Goal: Task Accomplishment & Management: Complete application form

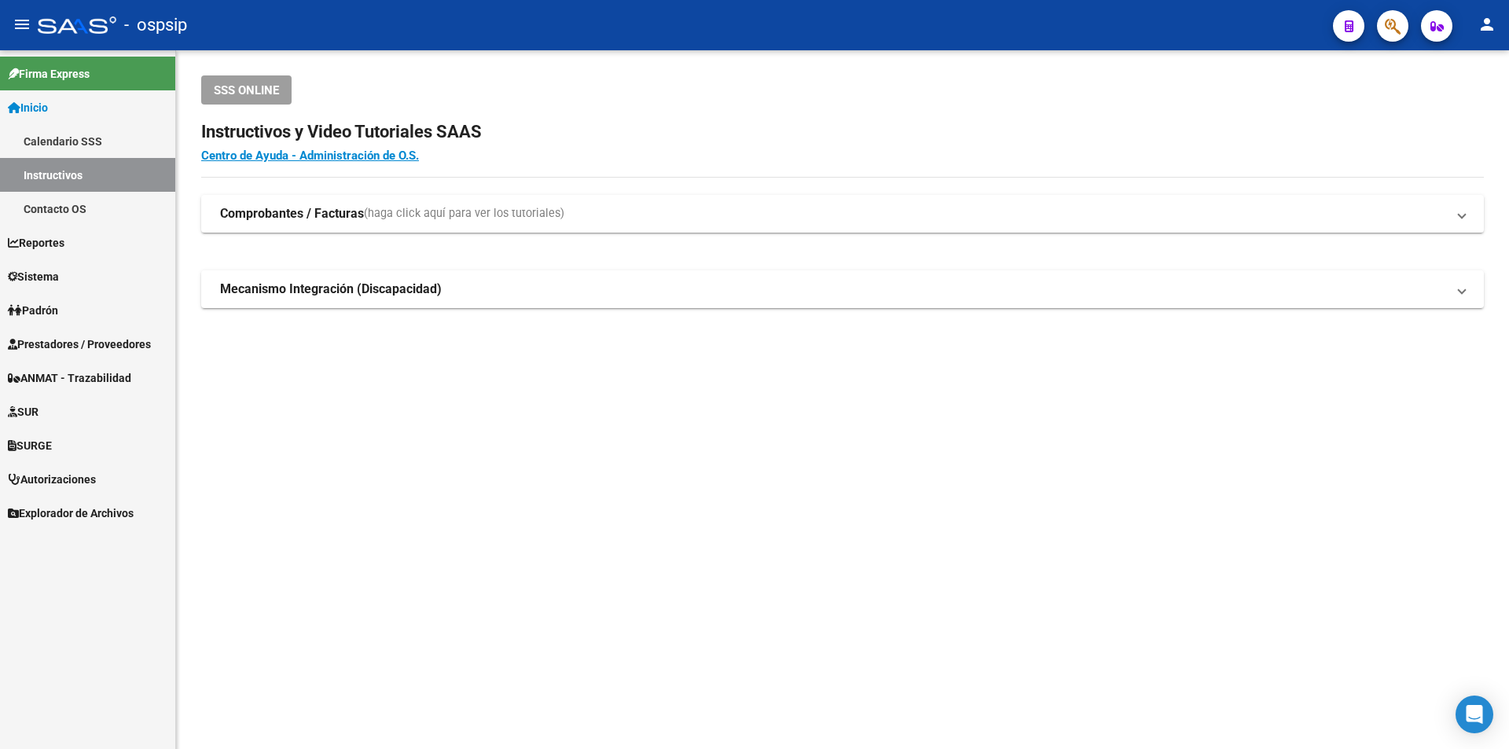
click at [104, 343] on span "Prestadores / Proveedores" at bounding box center [79, 344] width 143 height 17
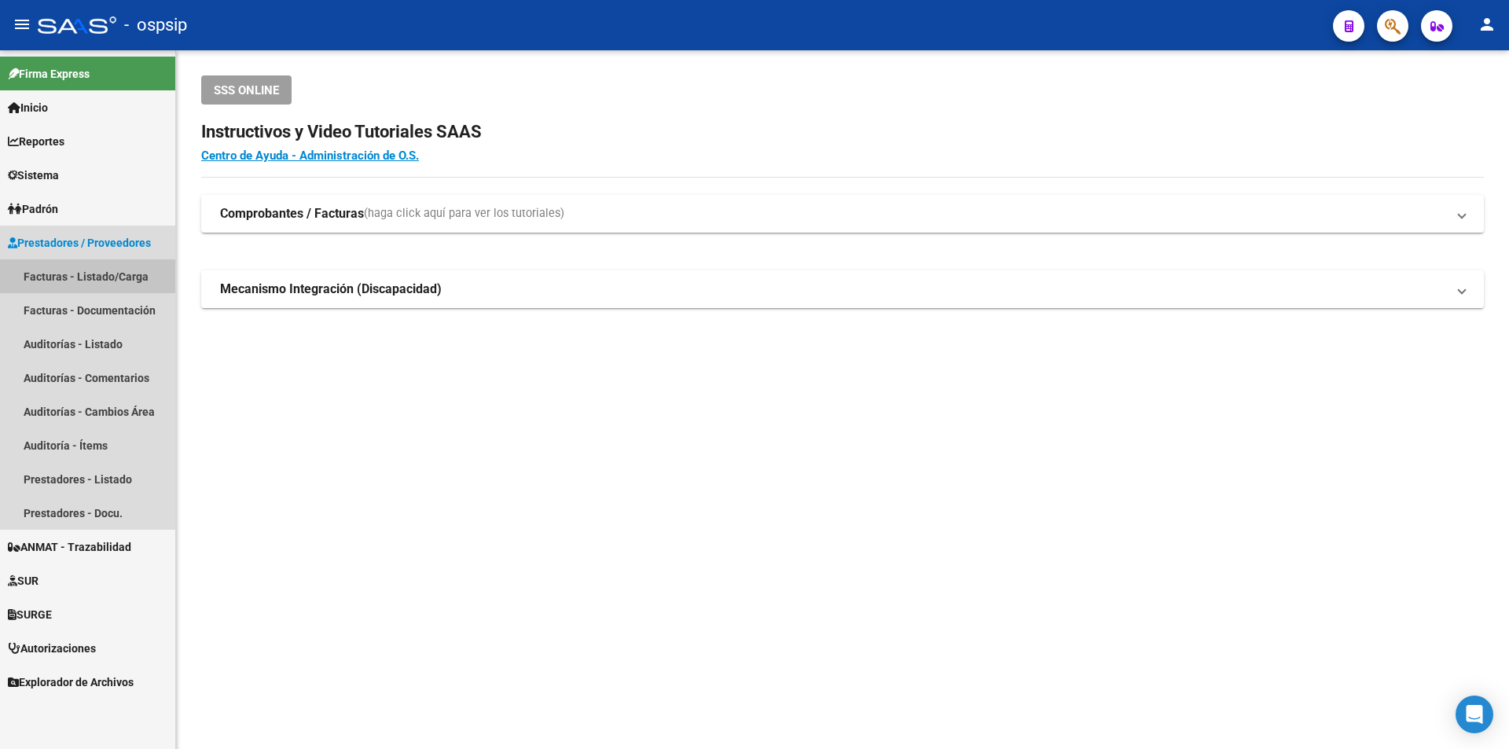
click at [69, 271] on link "Facturas - Listado/Carga" at bounding box center [87, 276] width 175 height 34
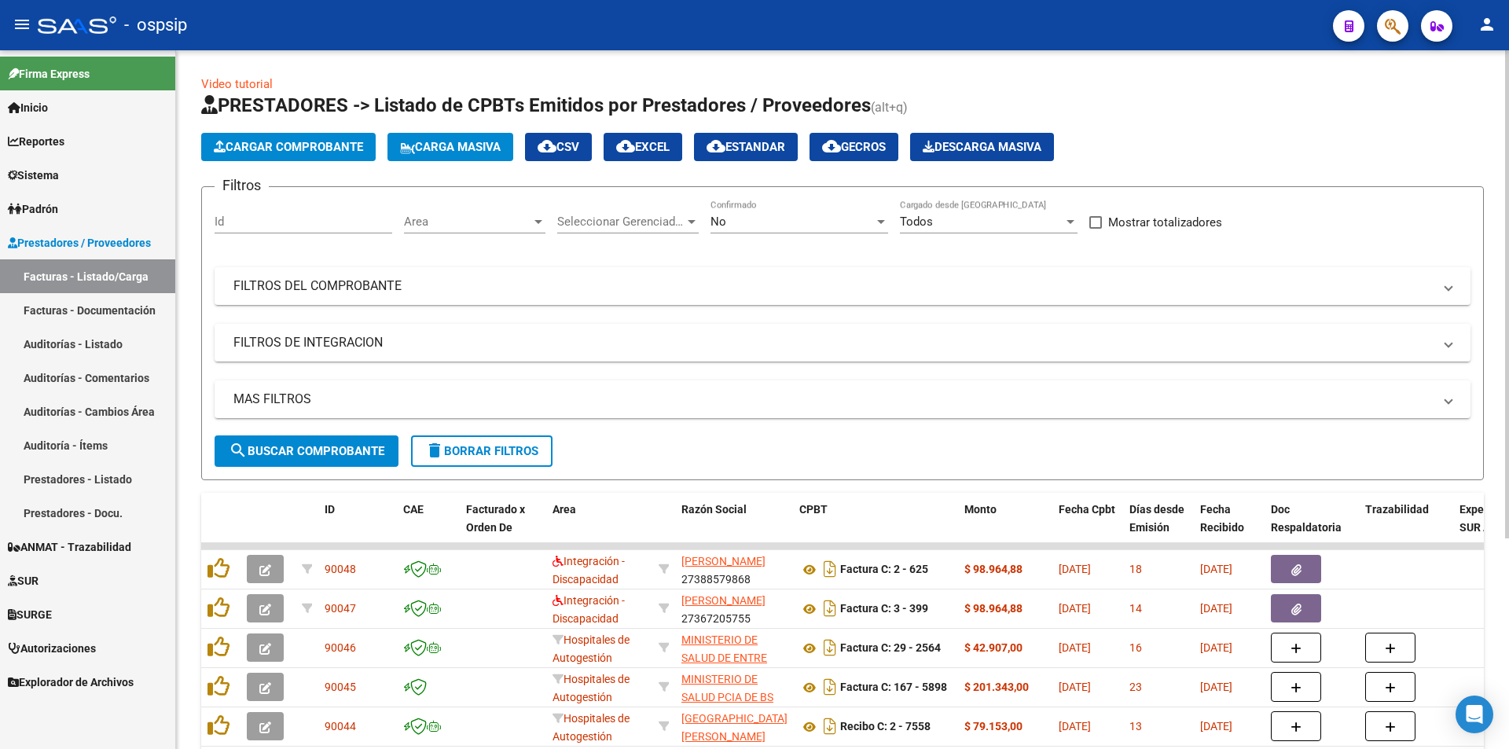
click at [738, 211] on div "No Confirmado" at bounding box center [799, 217] width 178 height 34
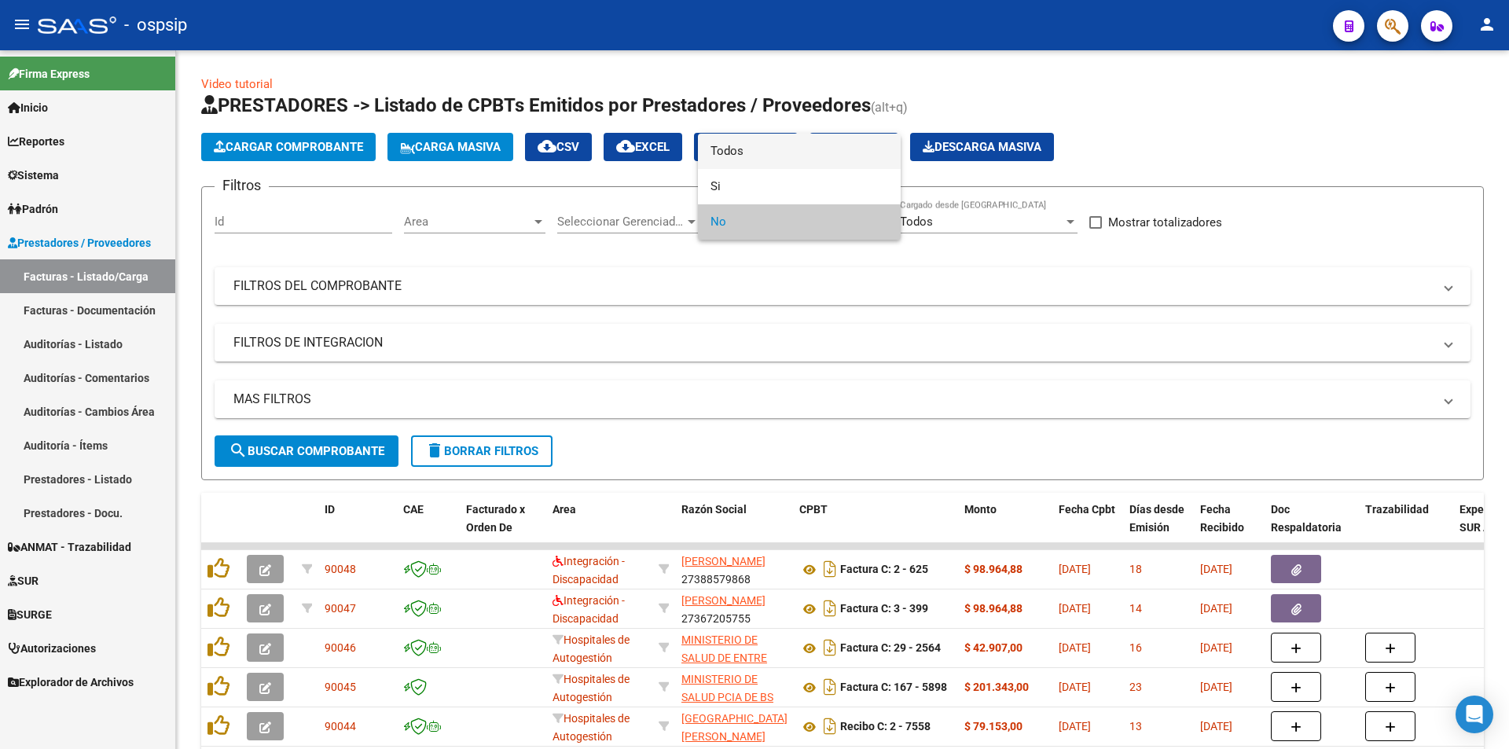
click at [726, 141] on span "Todos" at bounding box center [799, 151] width 178 height 35
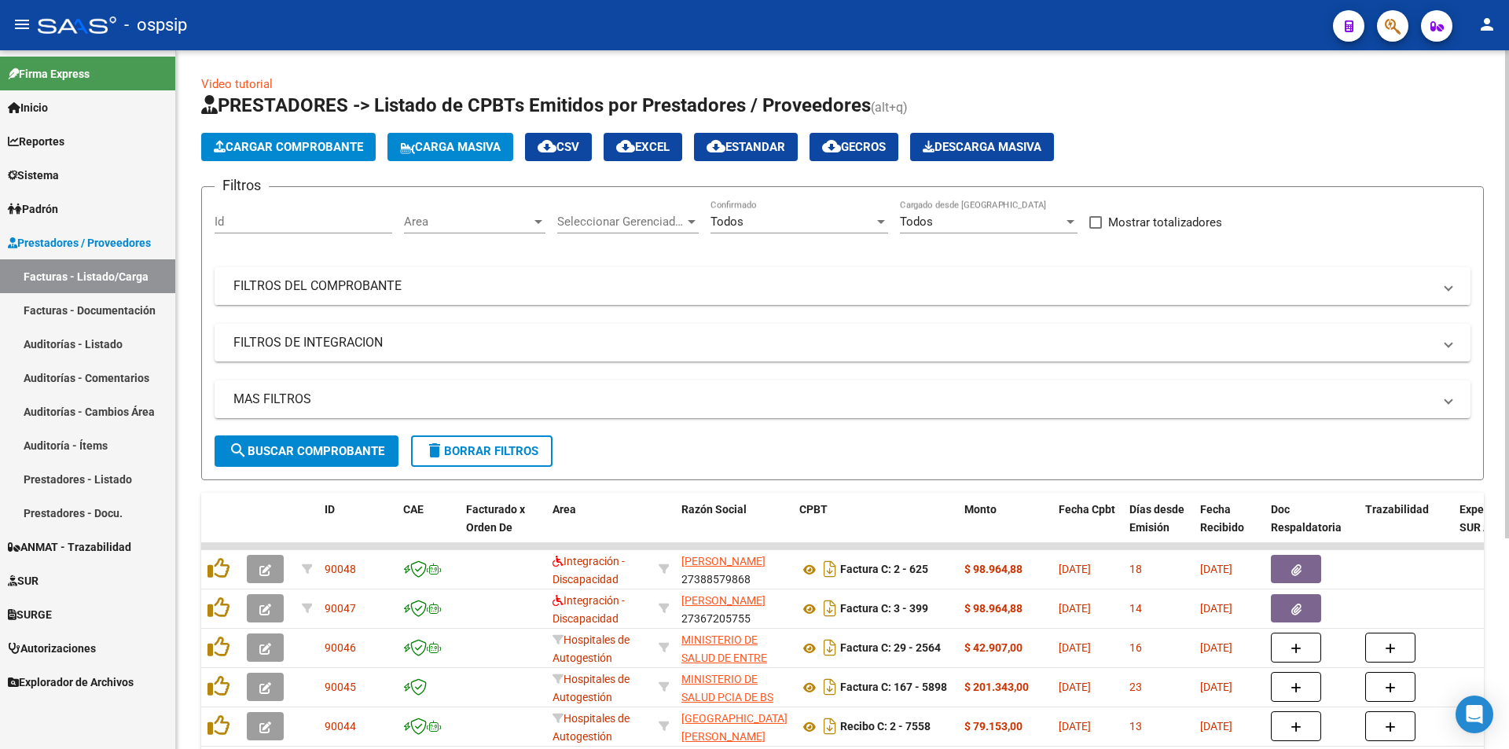
click at [299, 288] on mat-panel-title "FILTROS DEL COMPROBANTE" at bounding box center [832, 285] width 1199 height 17
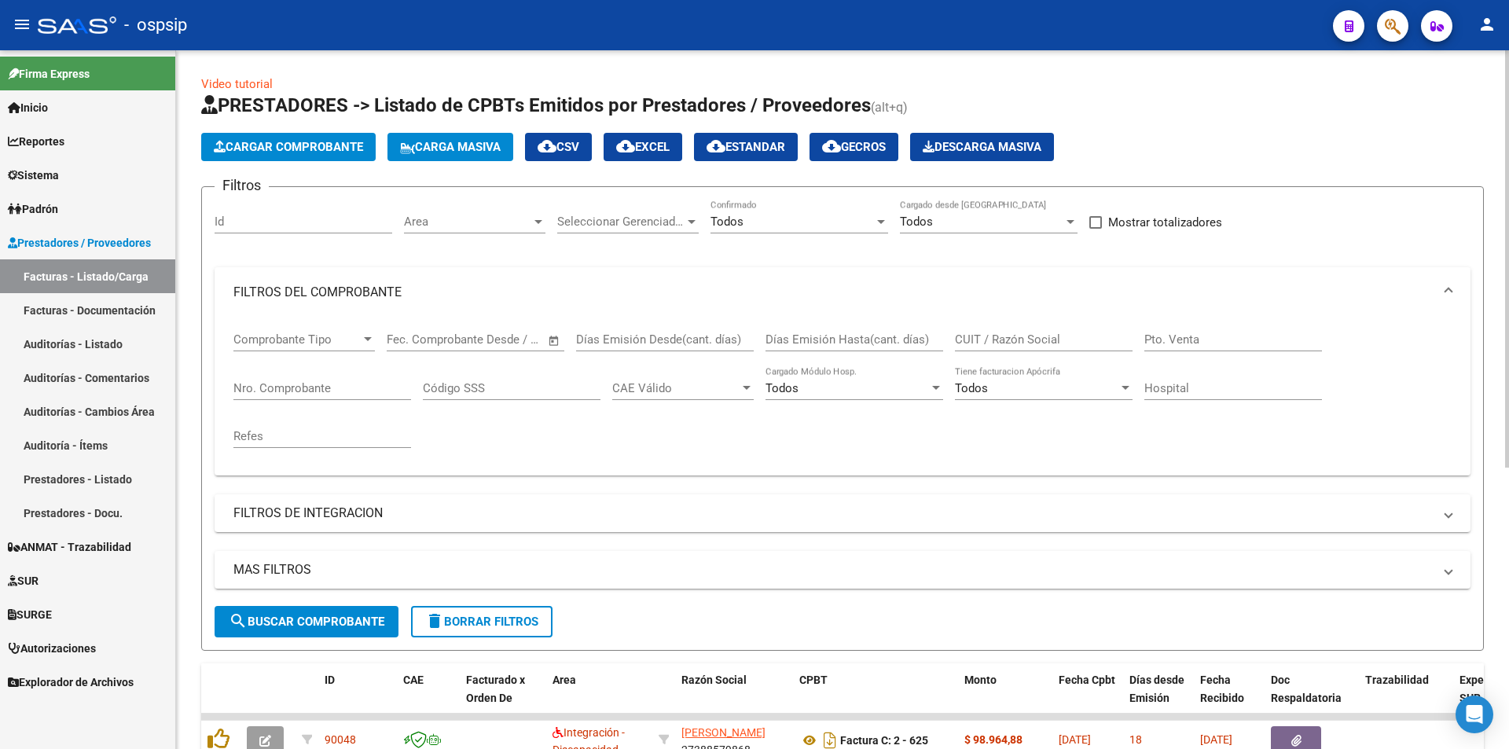
click at [310, 387] on input "Nro. Comprobante" at bounding box center [322, 388] width 178 height 14
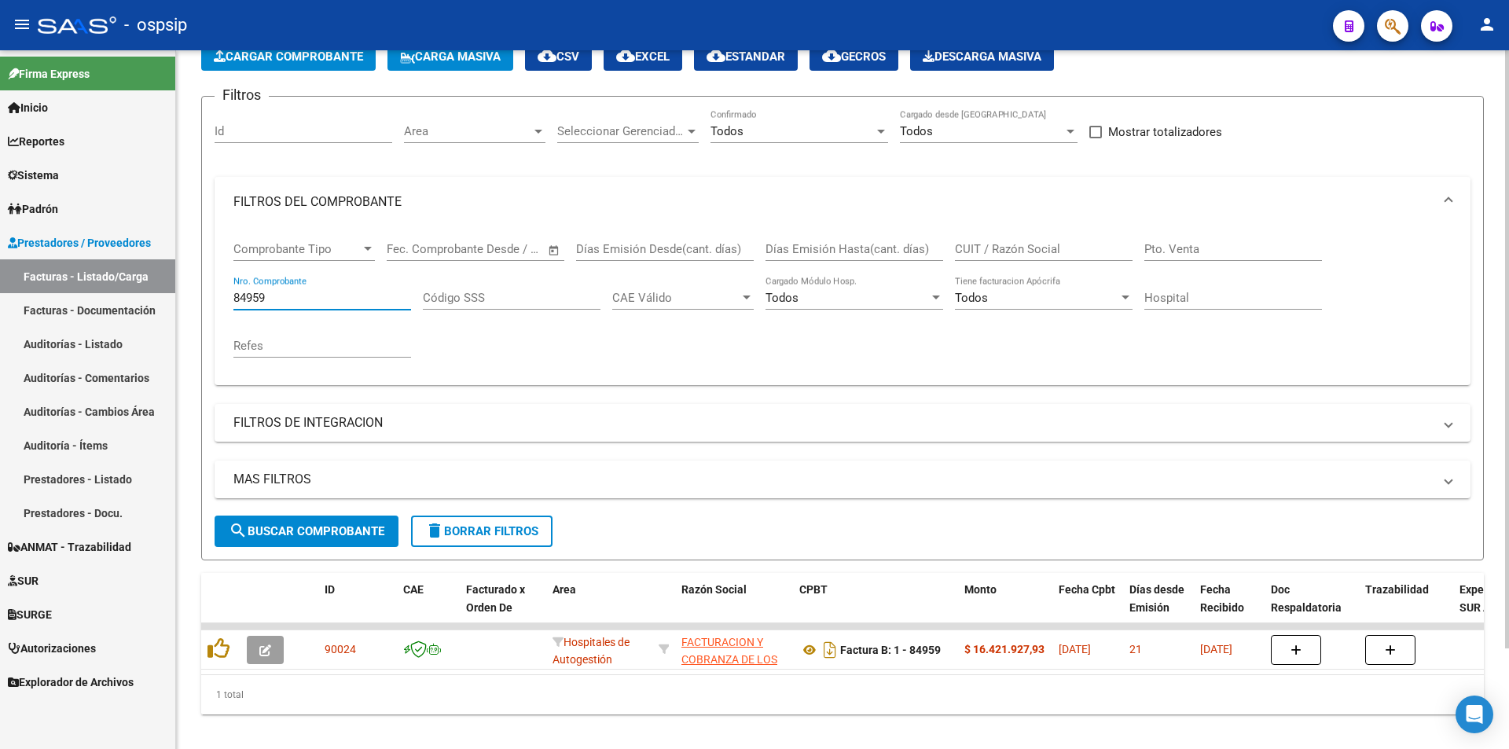
scroll to position [118, 0]
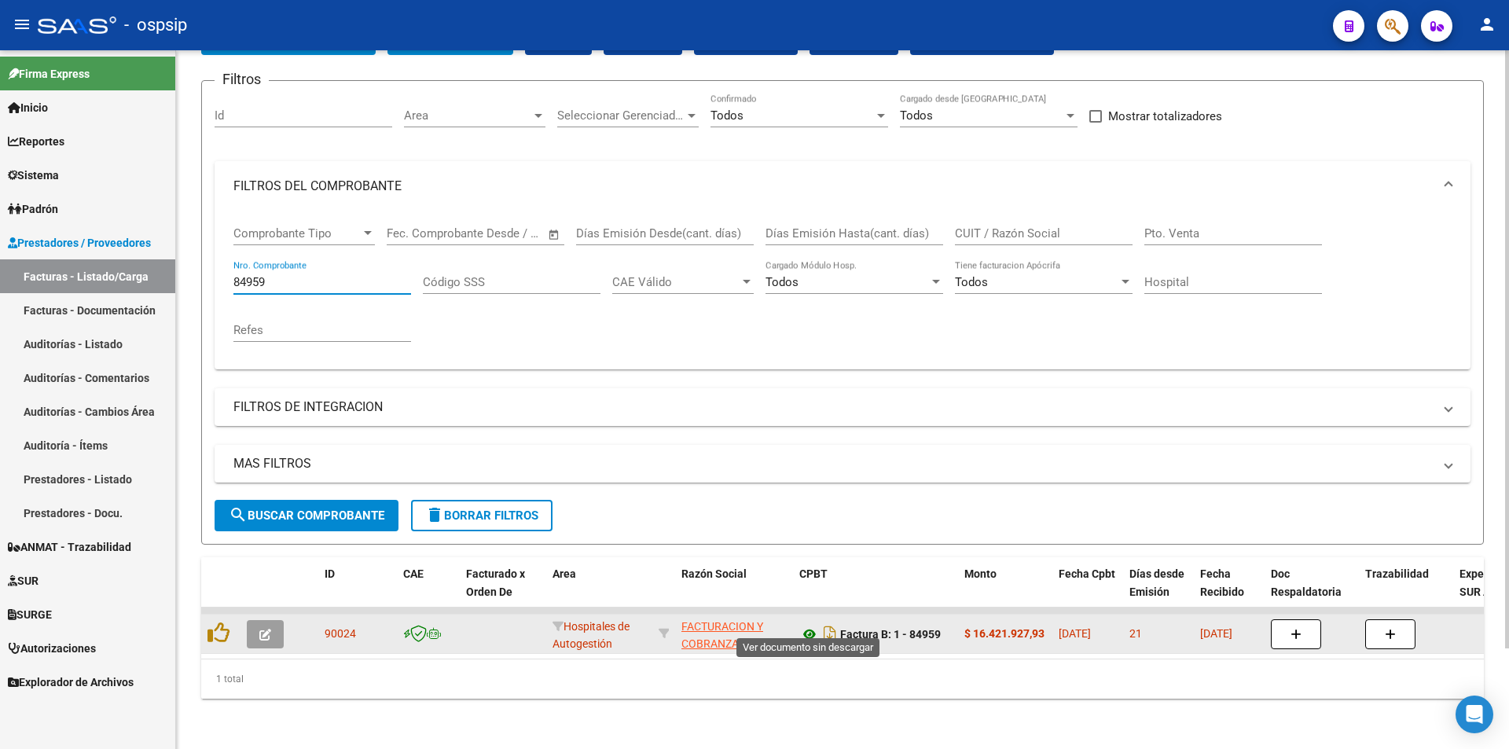
click at [804, 625] on icon at bounding box center [809, 634] width 20 height 19
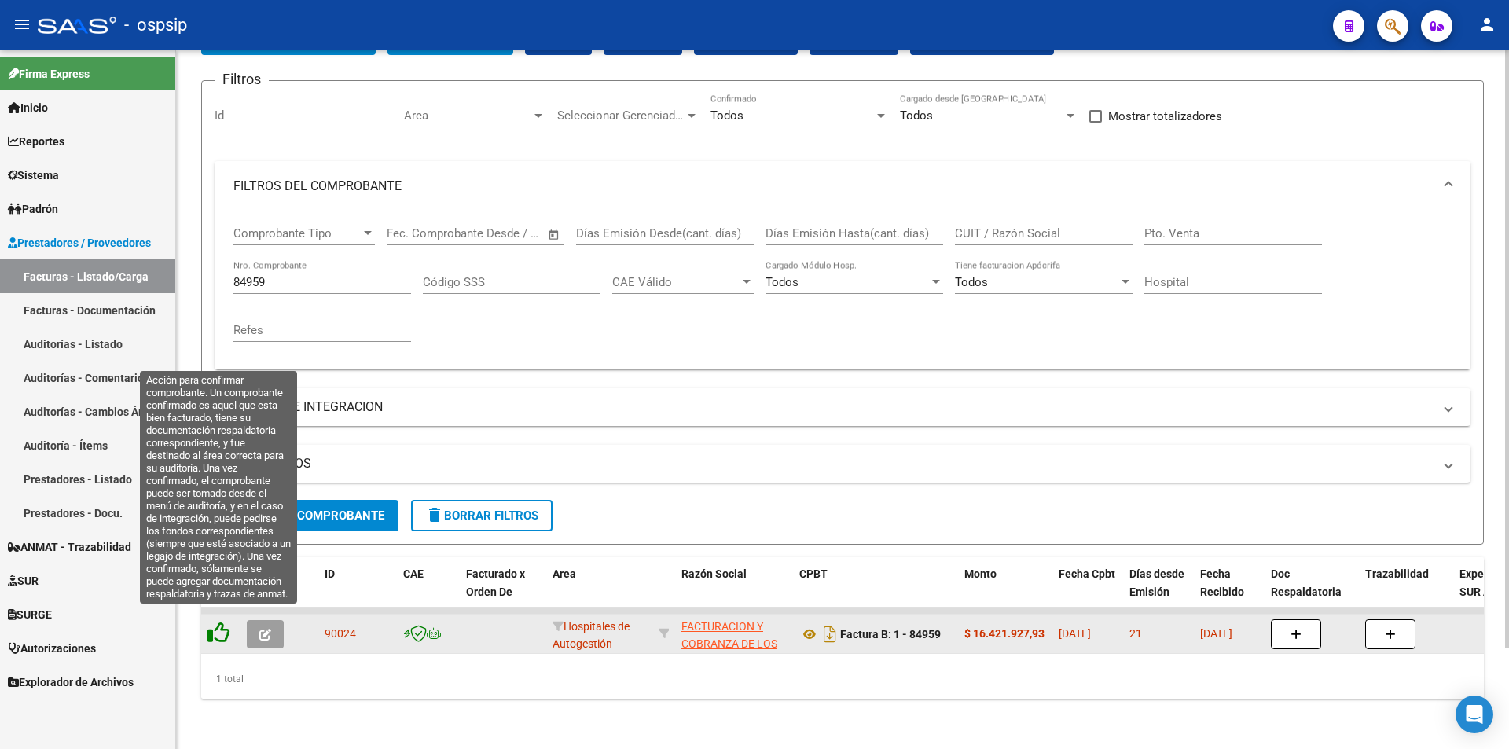
click at [222, 622] on icon at bounding box center [218, 633] width 22 height 22
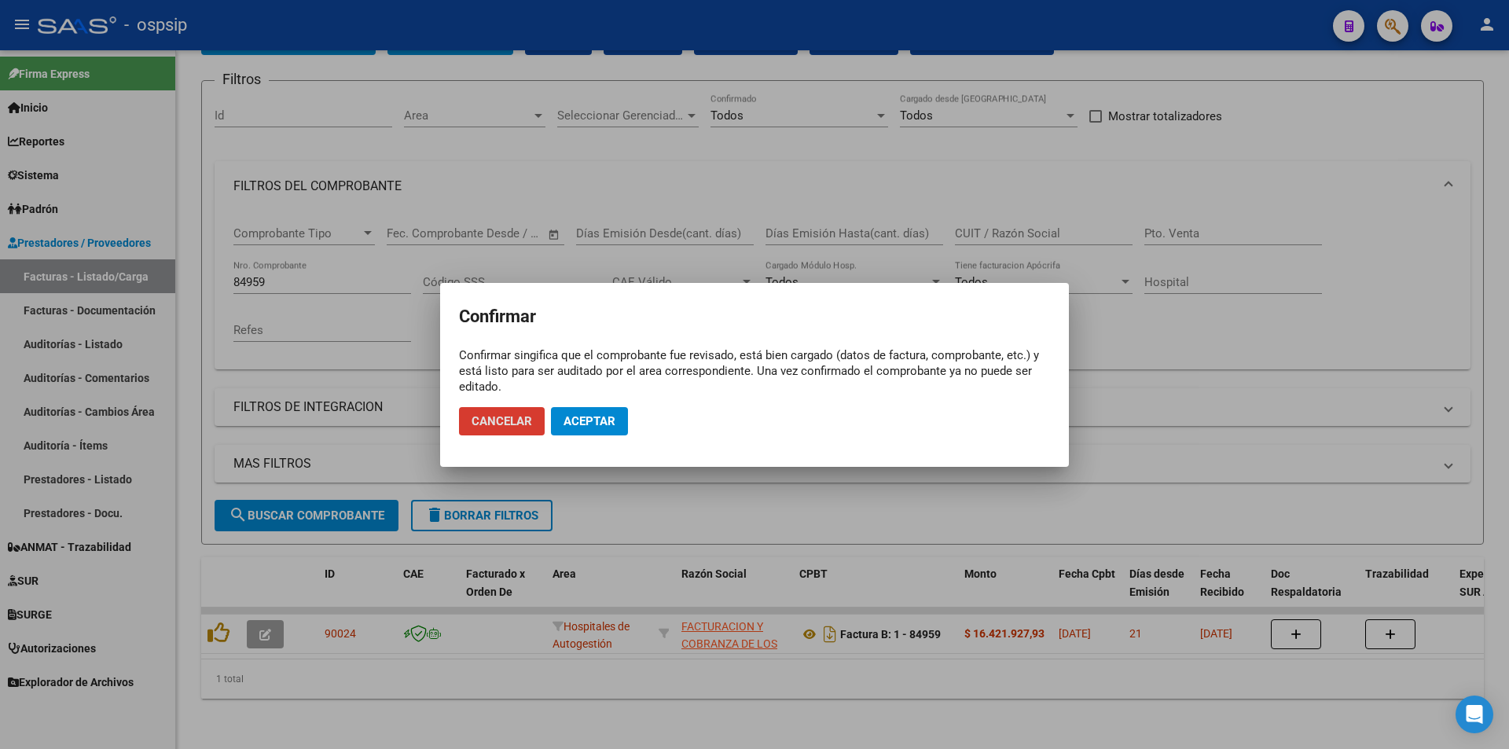
click at [555, 418] on button "Aceptar" at bounding box center [589, 421] width 77 height 28
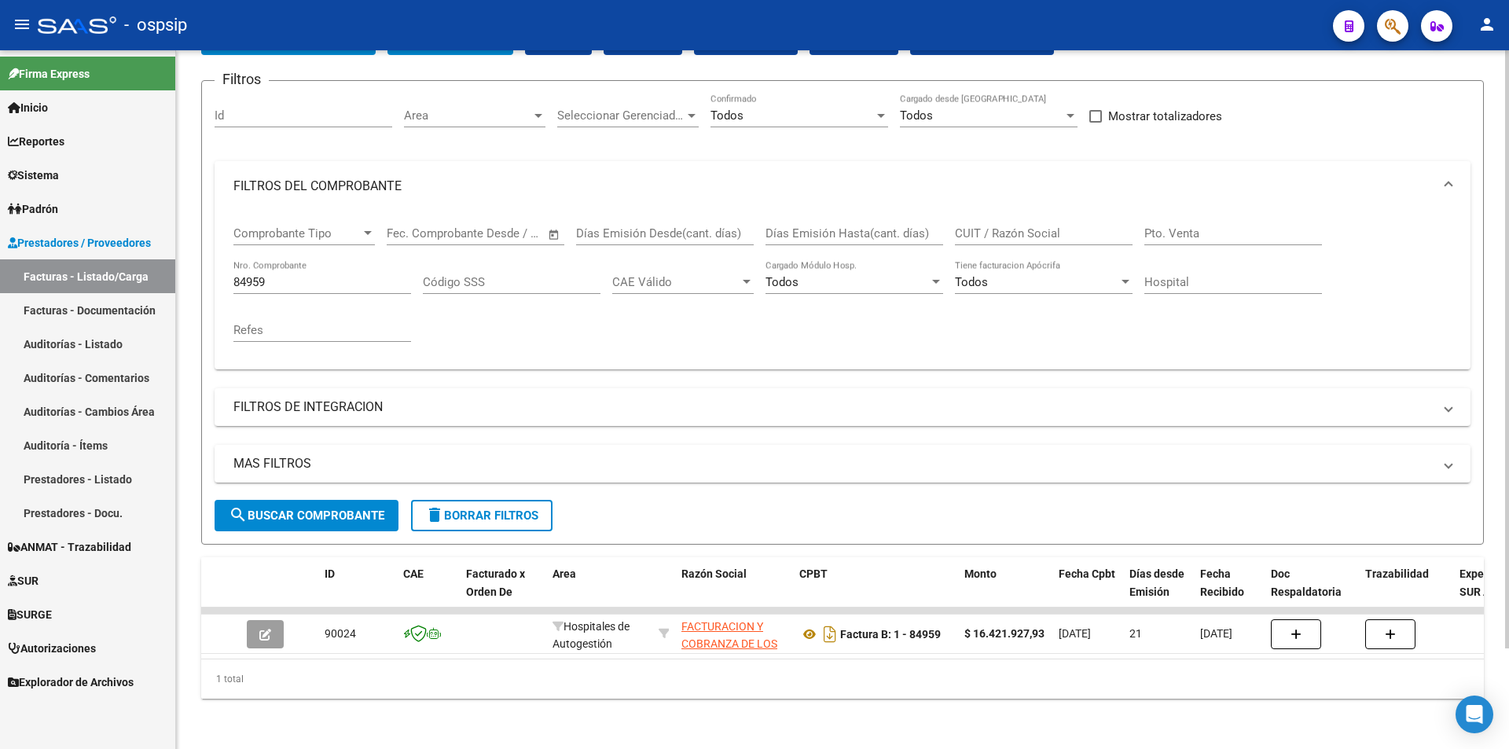
click at [343, 275] on input "84959" at bounding box center [322, 282] width 178 height 14
type input "8"
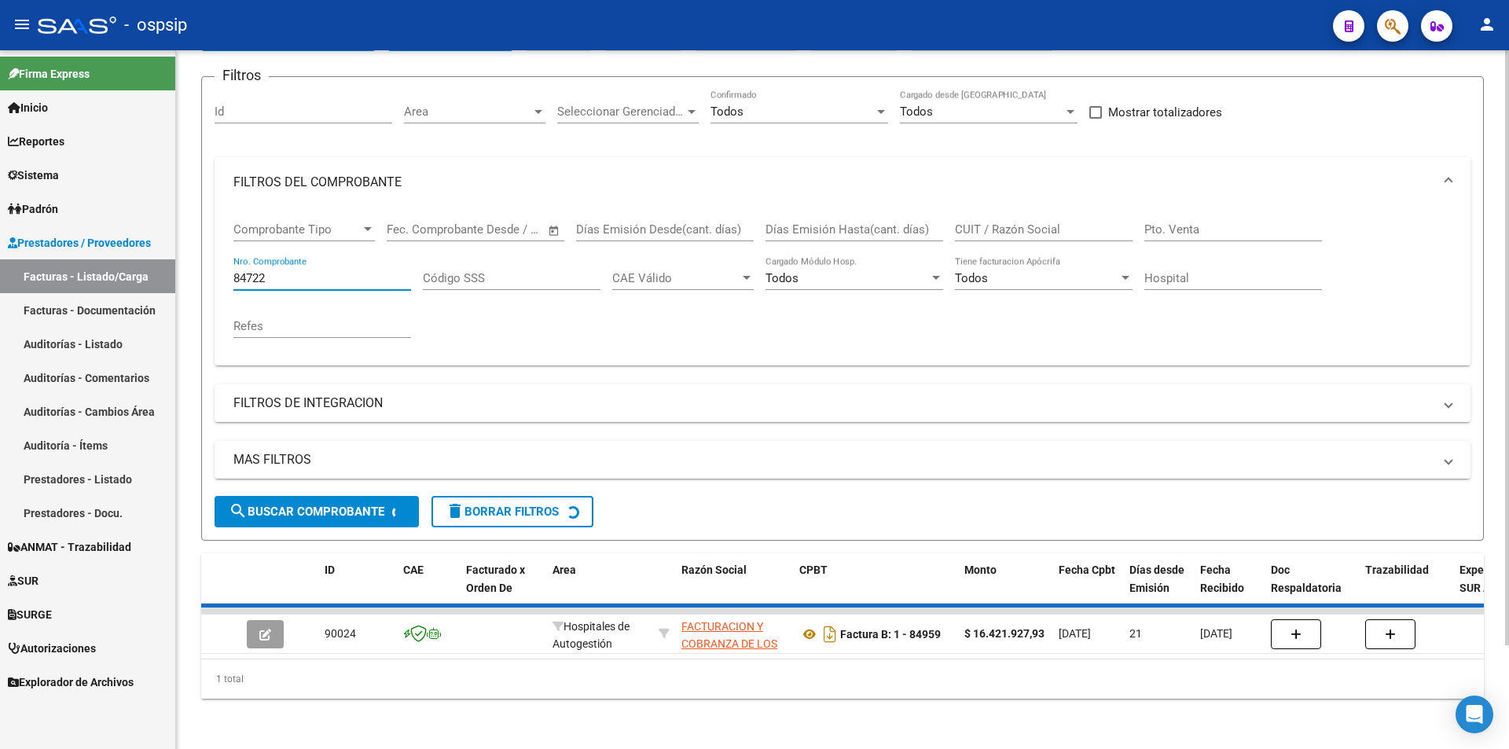
scroll to position [94, 0]
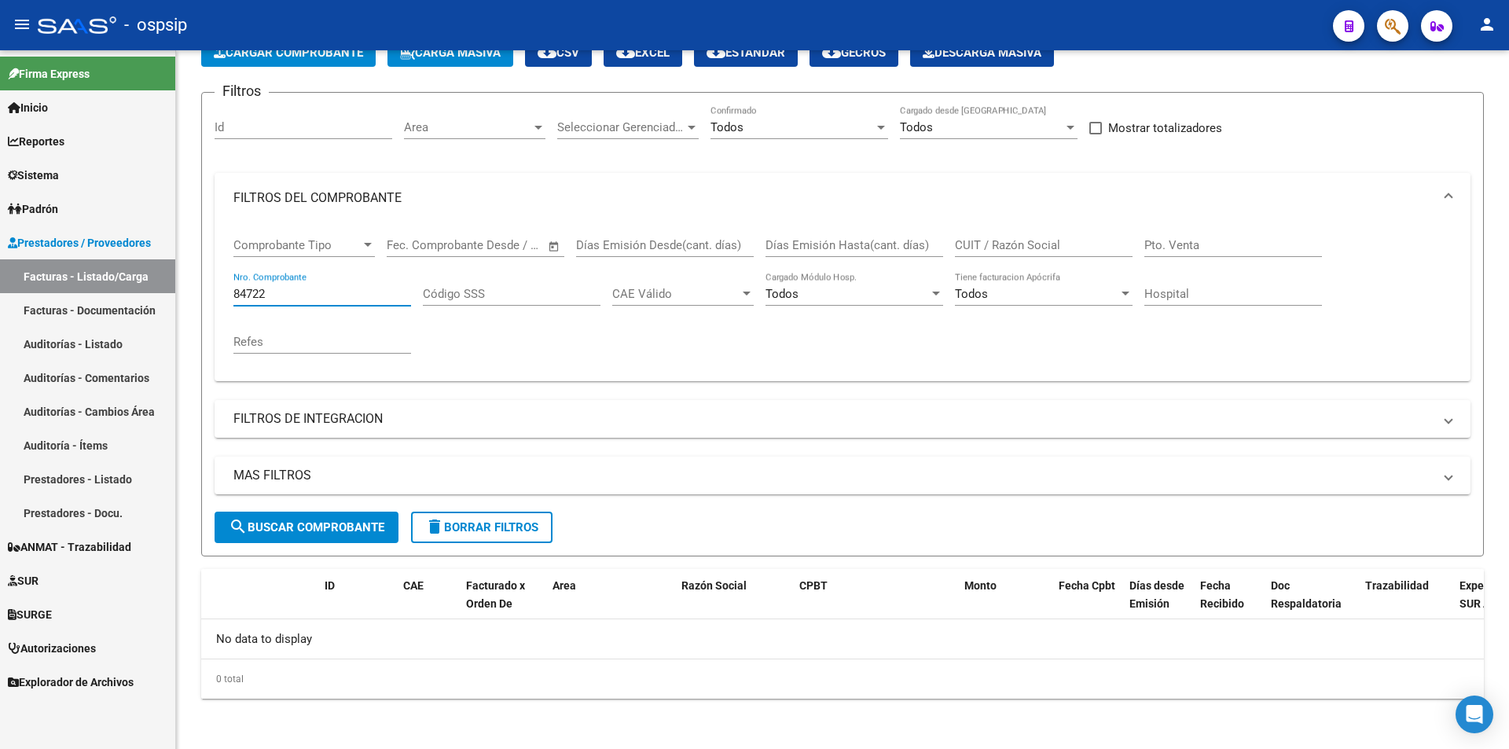
type input "84722"
click at [291, 53] on span "Cargar Comprobante" at bounding box center [288, 53] width 149 height 14
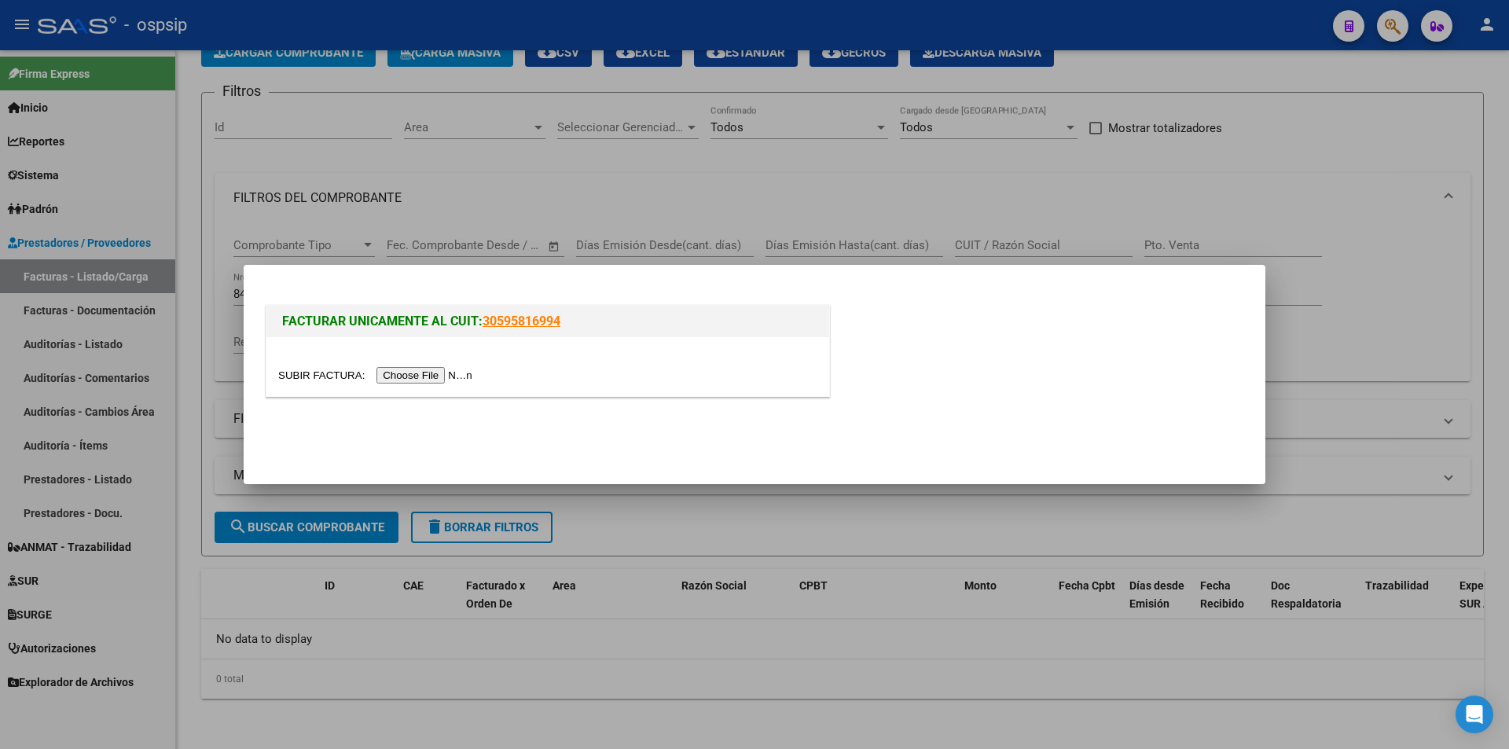
click at [417, 376] on input "file" at bounding box center [377, 375] width 199 height 17
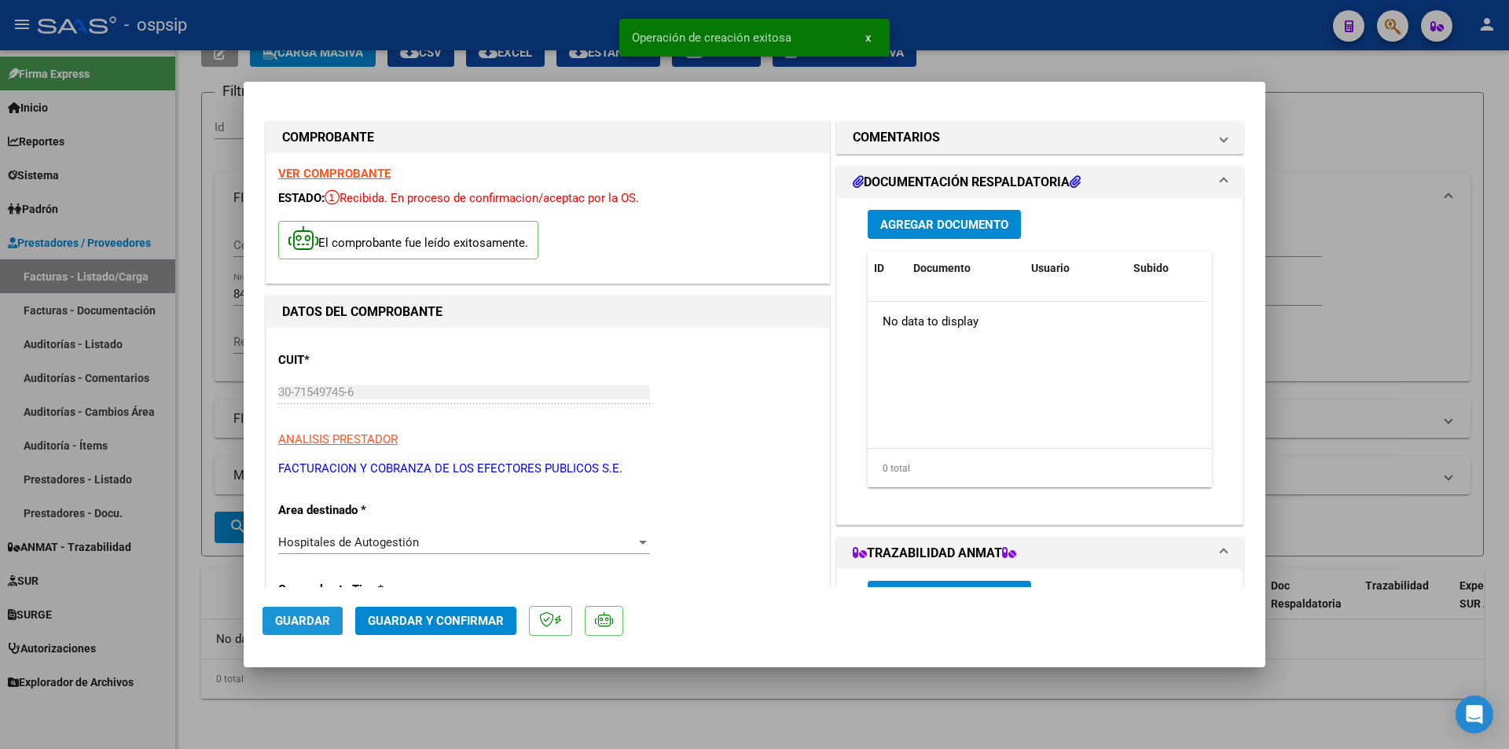
click at [311, 626] on span "Guardar" at bounding box center [302, 621] width 55 height 14
click at [1353, 287] on div at bounding box center [754, 374] width 1509 height 749
type input "$ 0,00"
